Goal: Information Seeking & Learning: Learn about a topic

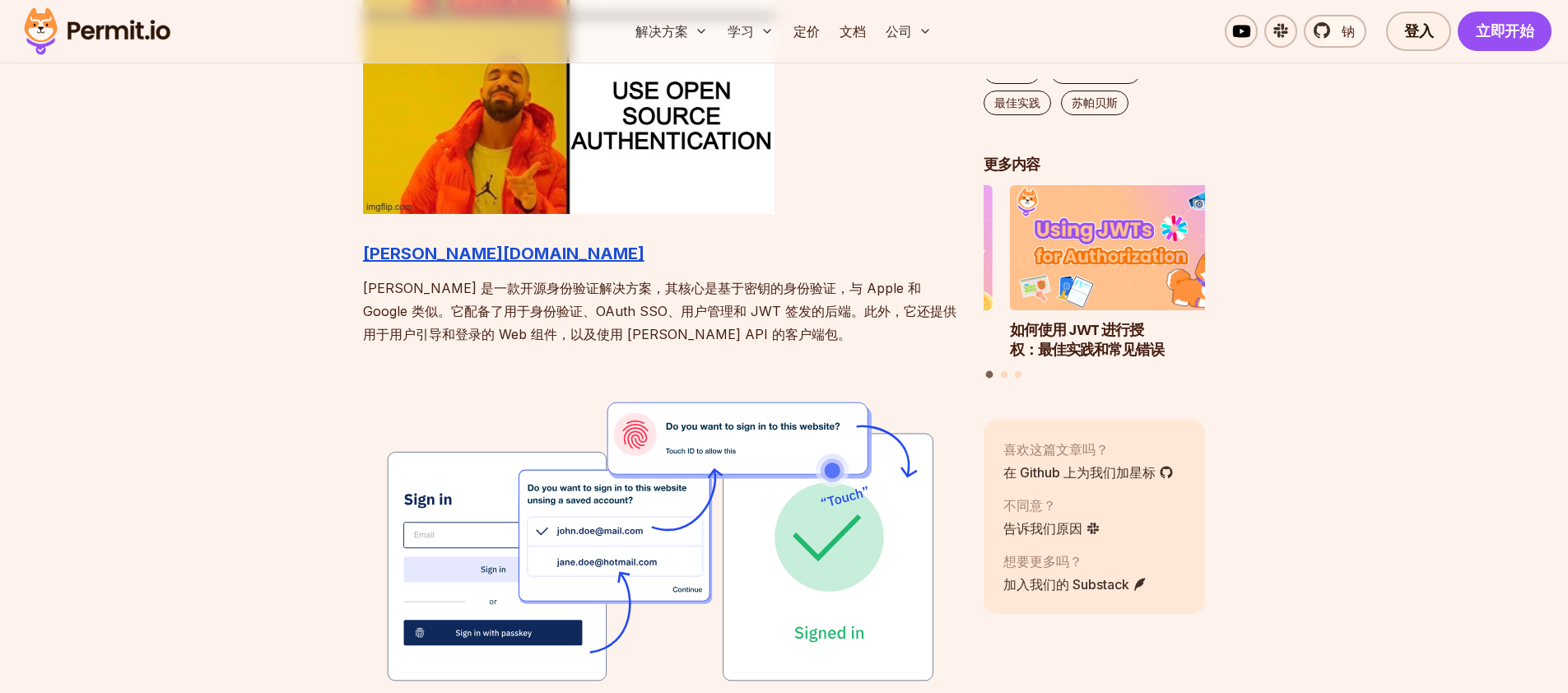
scroll to position [1713, 0]
click at [408, 260] on font "[PERSON_NAME][DOMAIN_NAME]" at bounding box center [503, 253] width 281 height 20
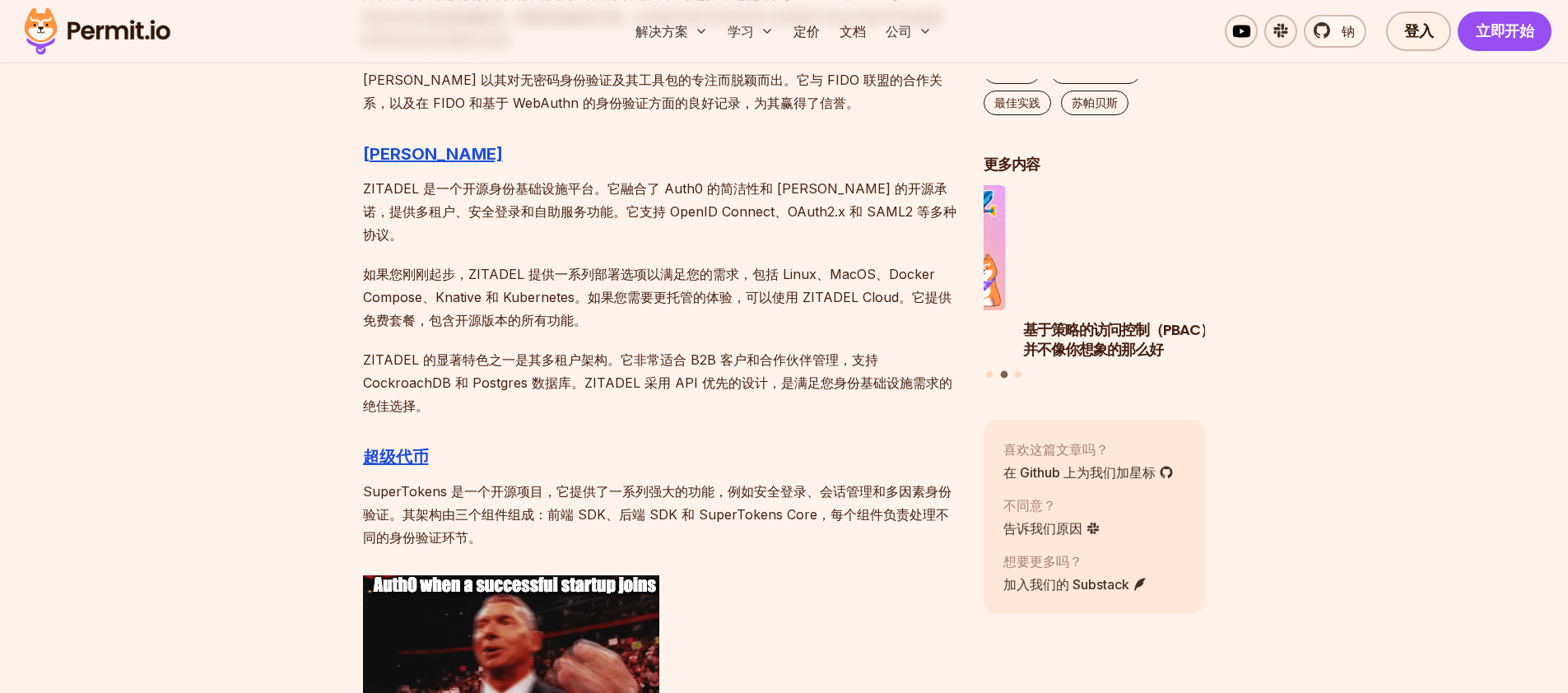
scroll to position [2414, 0]
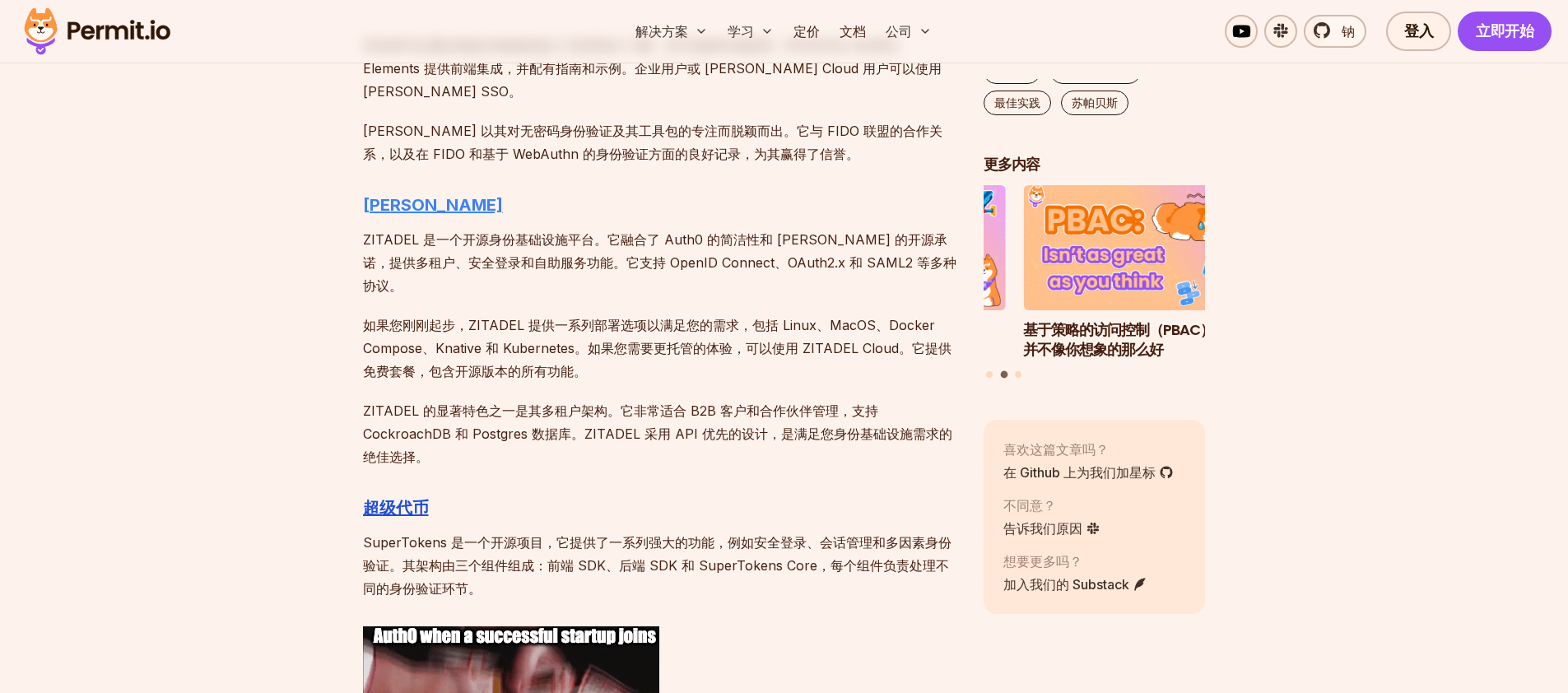
click at [414, 195] on font "[PERSON_NAME]" at bounding box center [433, 204] width 140 height 20
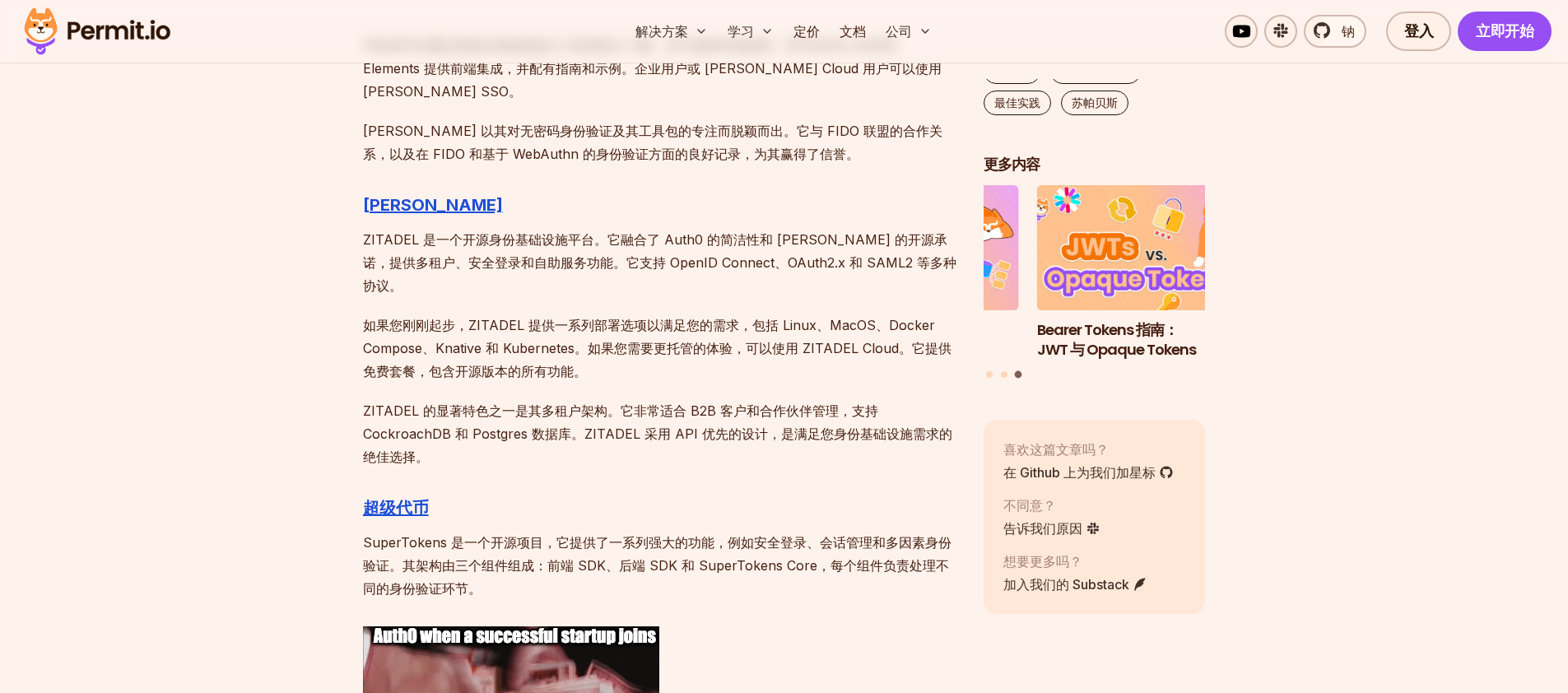
click at [748, 318] on p "如果您刚刚起步，ZITADEL 提供一系列部署选项以满足您的需求，包括 Linux、MacOS、Docker Compose、Knative 和 Kubern…" at bounding box center [661, 347] width 594 height 69
